Goal: Information Seeking & Learning: Learn about a topic

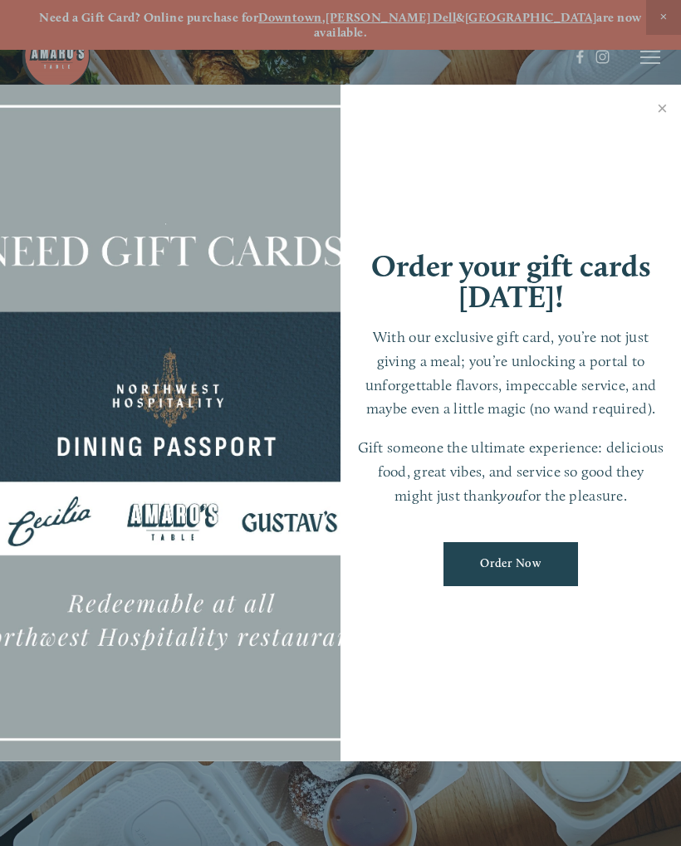
click at [665, 110] on link "Close" at bounding box center [662, 110] width 32 height 47
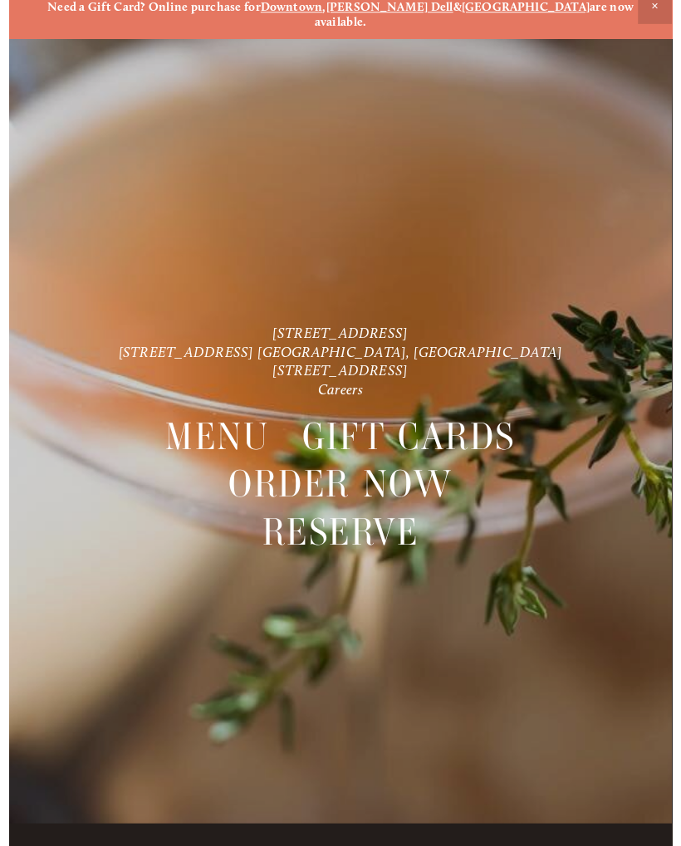
scroll to position [19, 0]
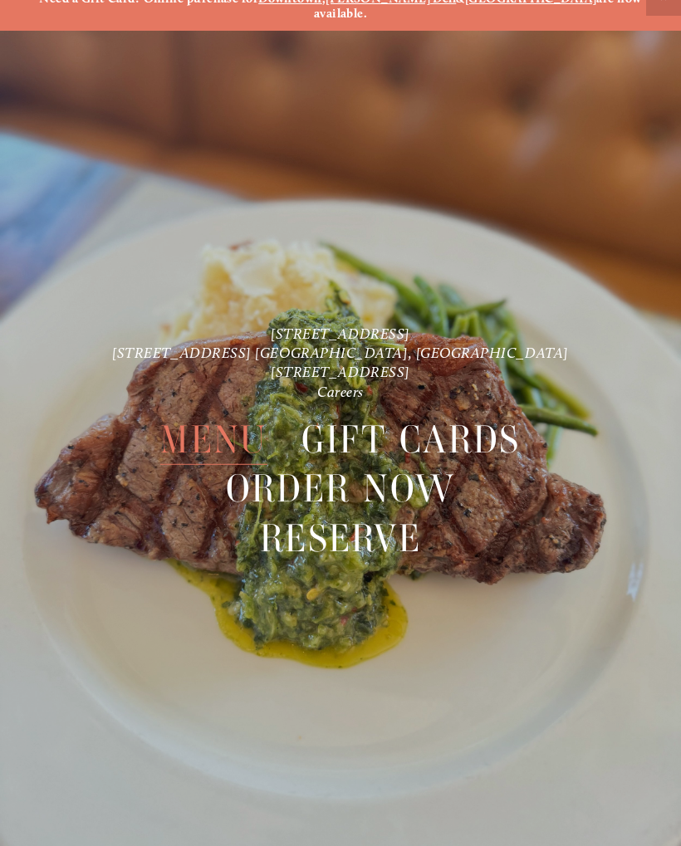
click at [218, 416] on span "Menu" at bounding box center [213, 440] width 106 height 50
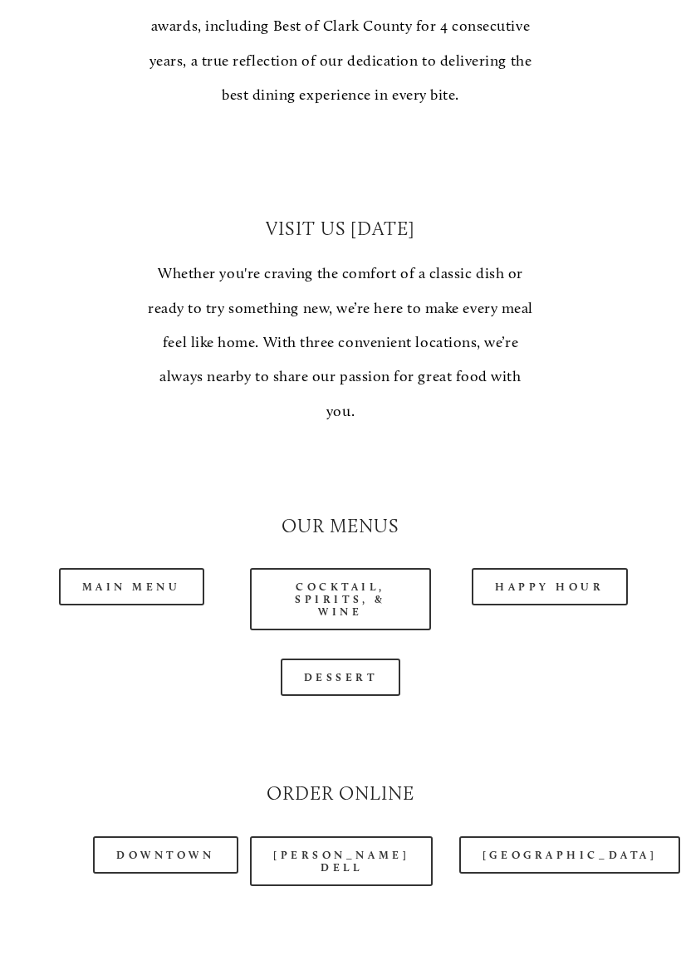
scroll to position [1105, 0]
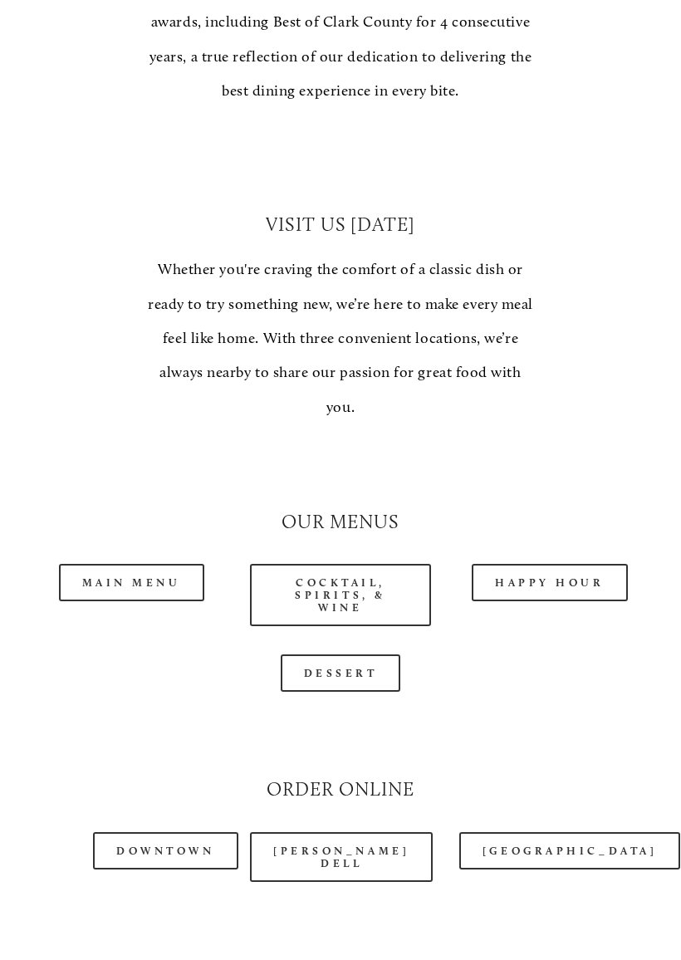
click at [135, 564] on link "Main Menu" at bounding box center [131, 582] width 145 height 37
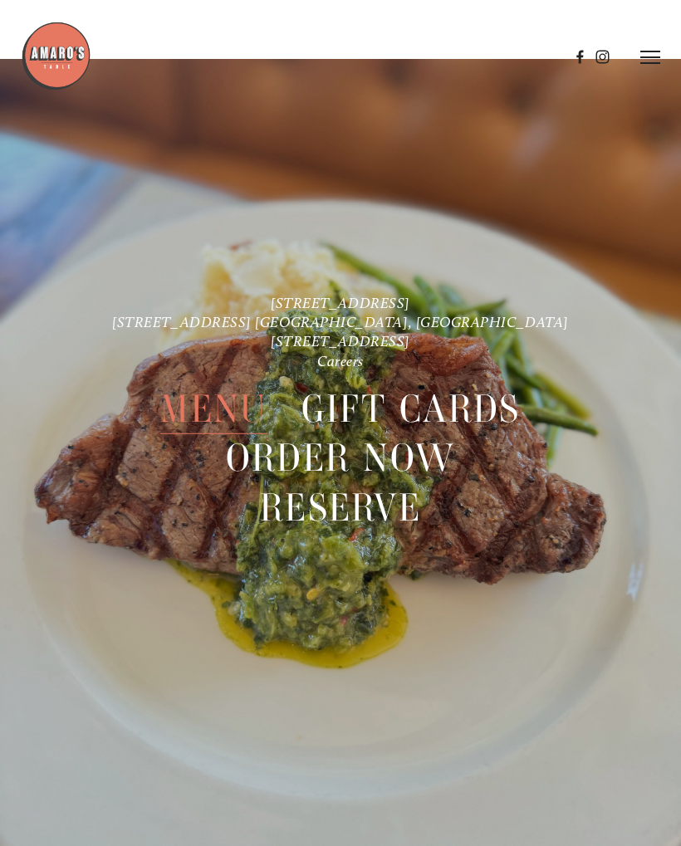
scroll to position [3251, 0]
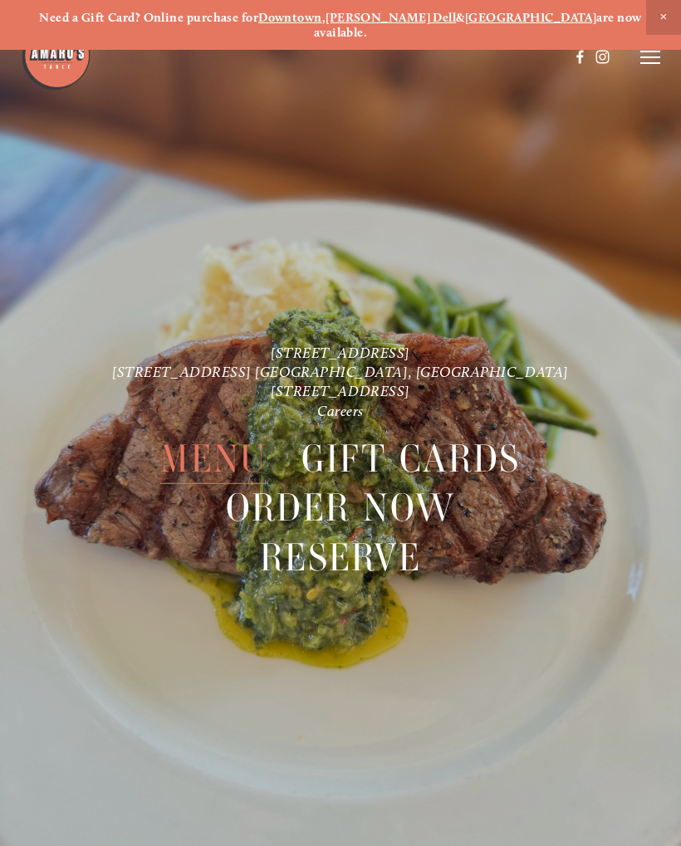
click at [213, 436] on span "Menu" at bounding box center [213, 459] width 106 height 50
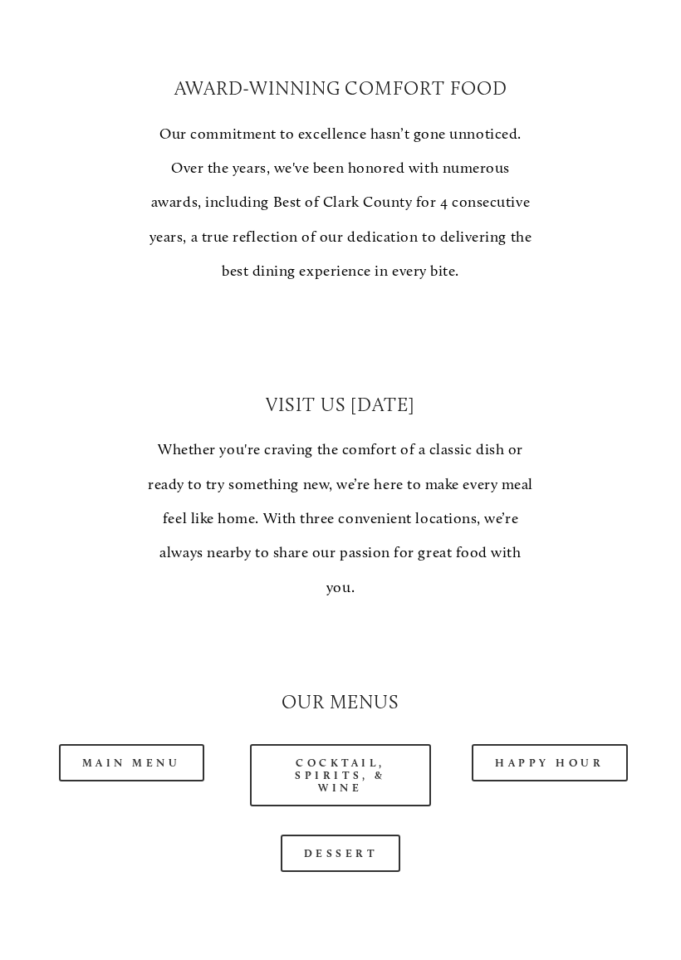
scroll to position [925, 0]
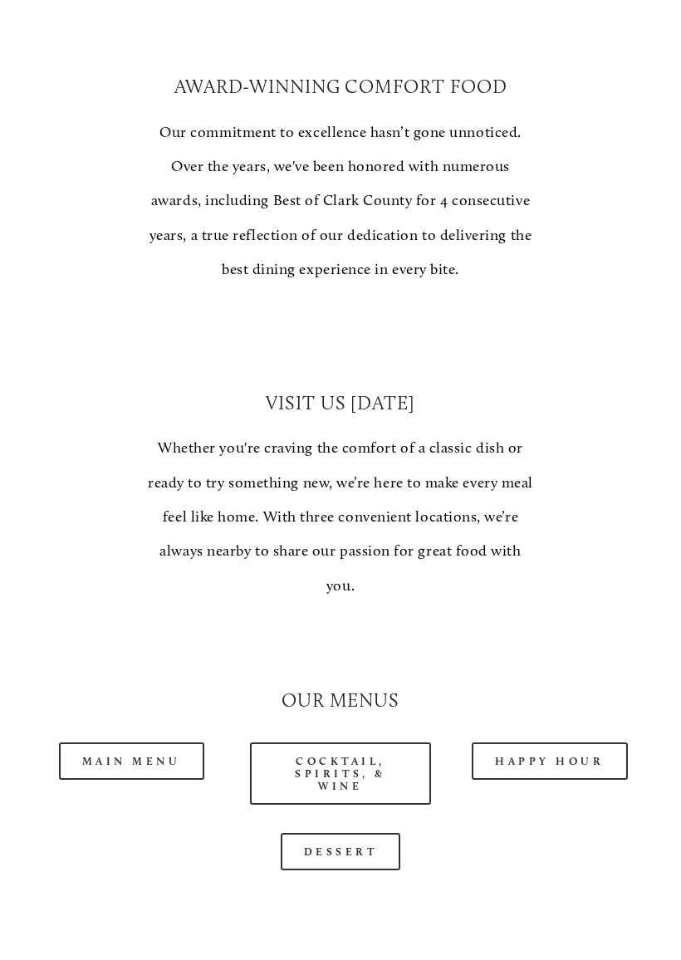
click at [135, 743] on link "Main Menu" at bounding box center [131, 761] width 145 height 37
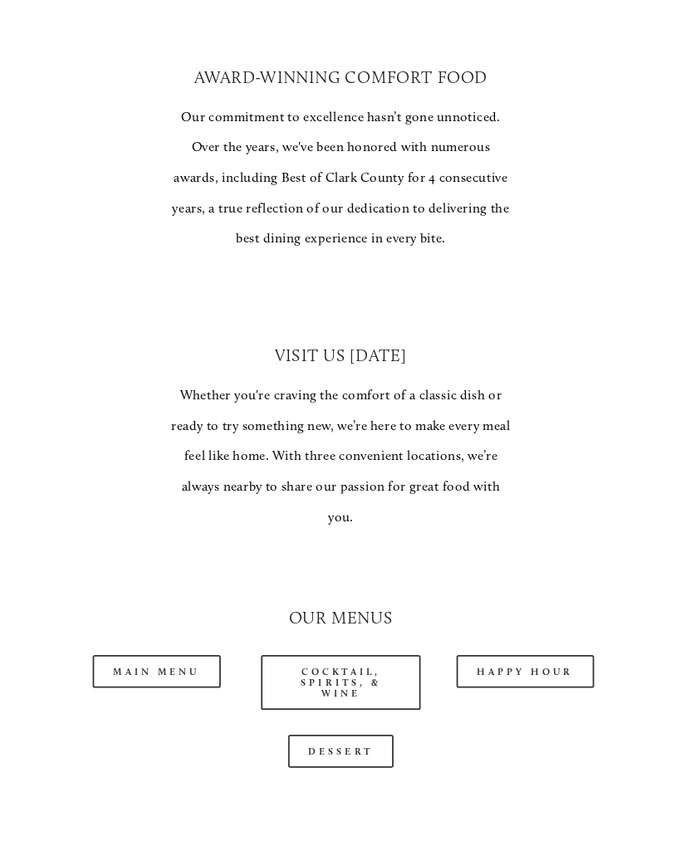
scroll to position [973, 0]
